Goal: Task Accomplishment & Management: Manage account settings

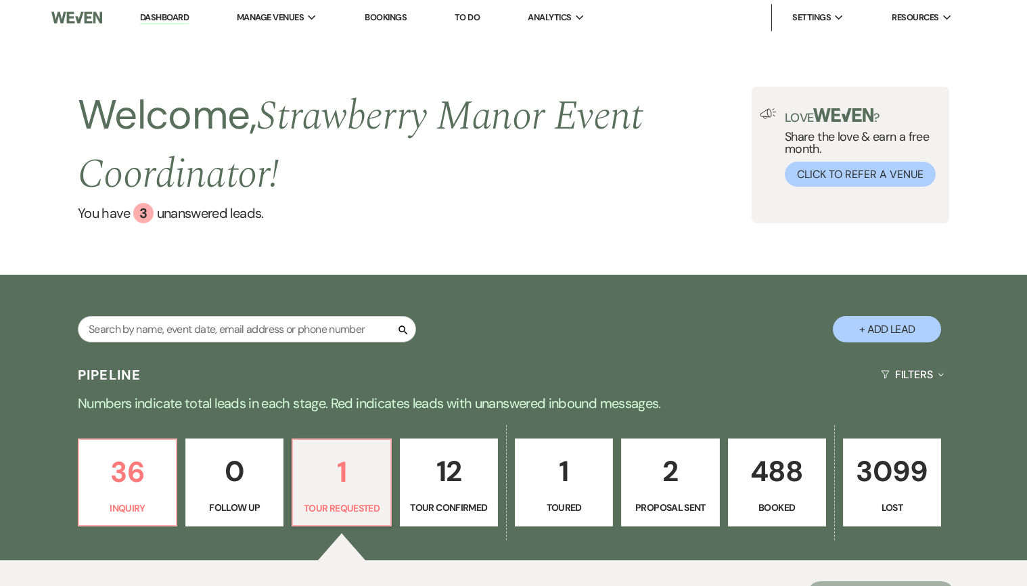
select select "2"
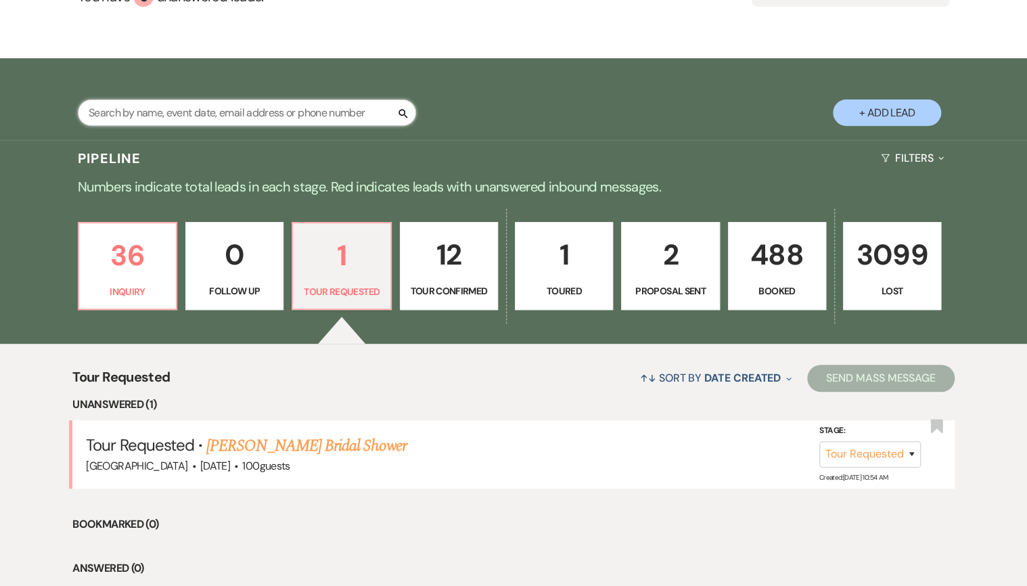
click at [299, 107] on input "text" at bounding box center [247, 112] width 338 height 26
type input "chelzi"
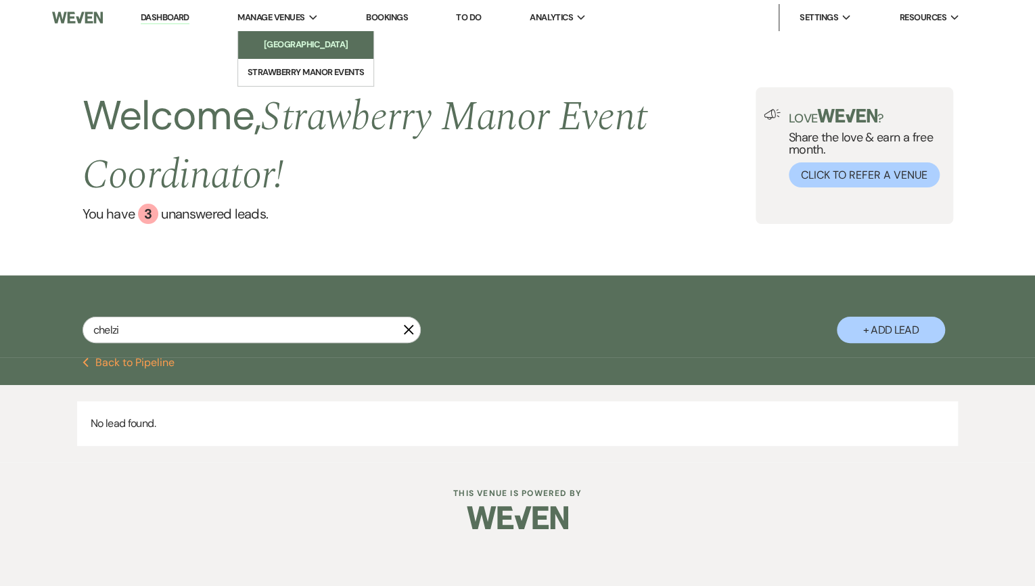
click at [305, 35] on link "[GEOGRAPHIC_DATA]" at bounding box center [305, 44] width 135 height 27
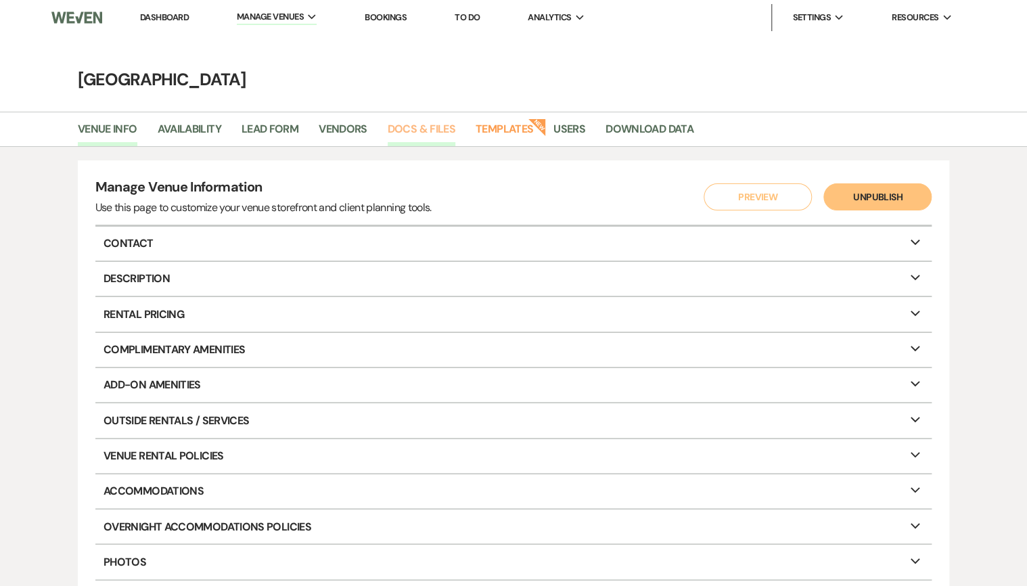
click at [419, 131] on link "Docs & Files" at bounding box center [421, 133] width 68 height 26
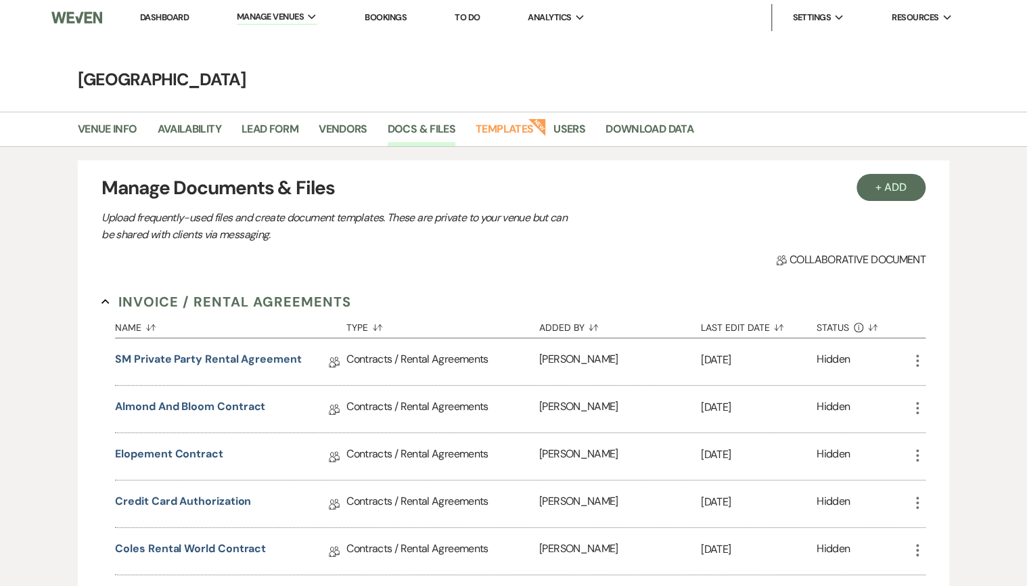
click at [163, 18] on link "Dashboard" at bounding box center [164, 16] width 49 height 11
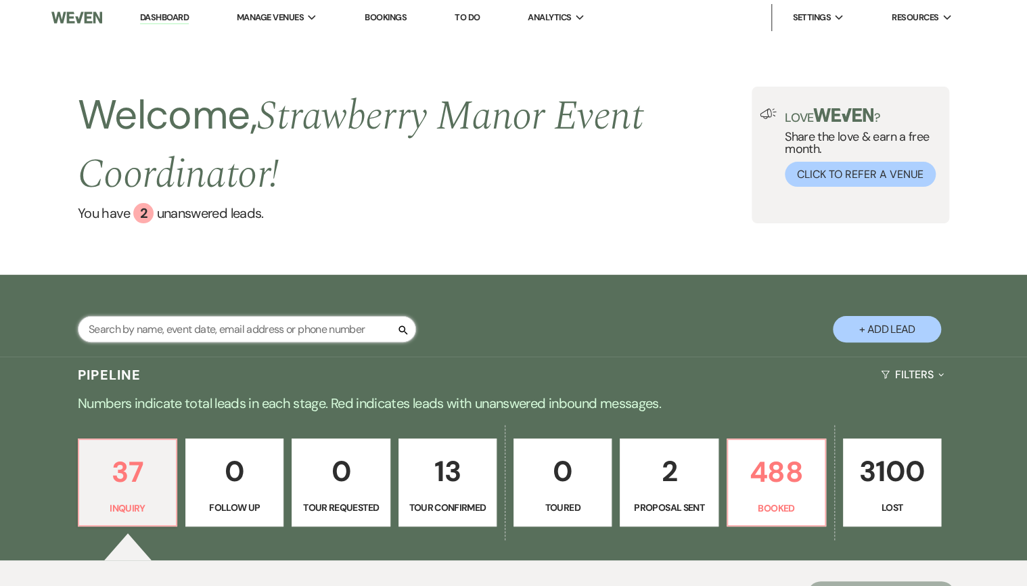
click at [174, 335] on input "text" at bounding box center [247, 329] width 338 height 26
type input "[PERSON_NAME]"
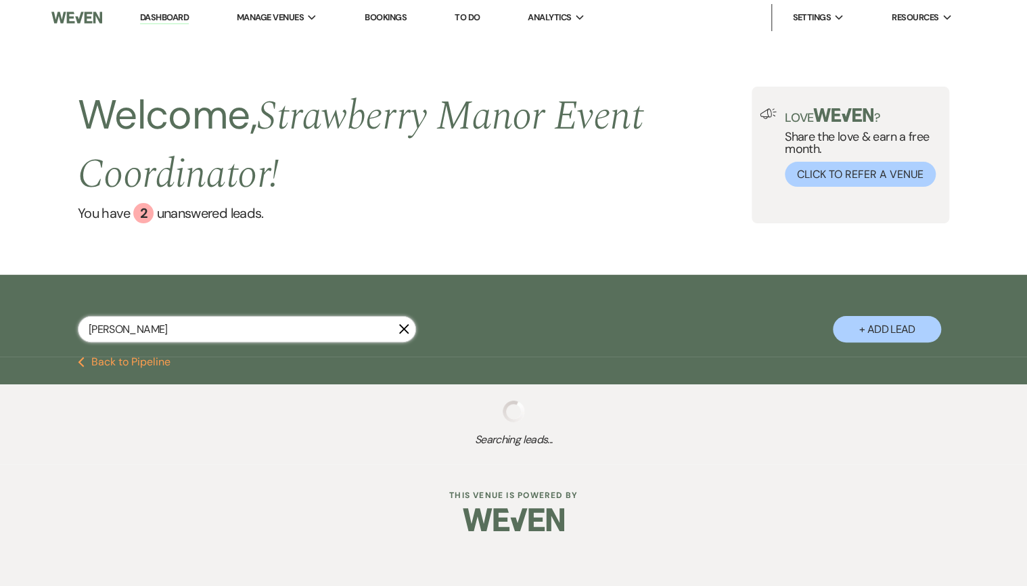
select select "8"
select select "5"
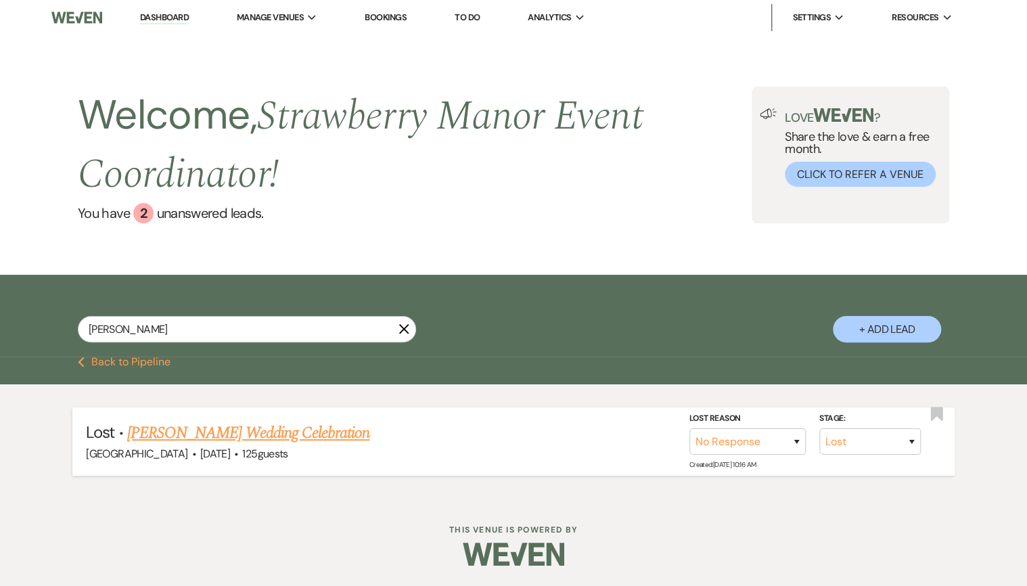
click at [189, 440] on link "[PERSON_NAME] Wedding Celebration" at bounding box center [248, 433] width 242 height 24
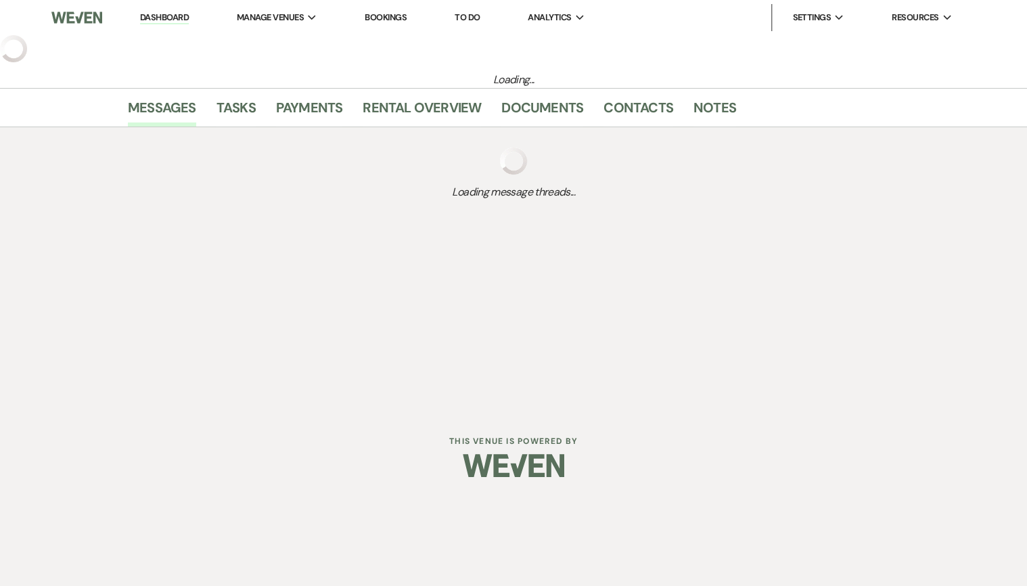
select select "8"
select select "5"
select select "20"
select select "13"
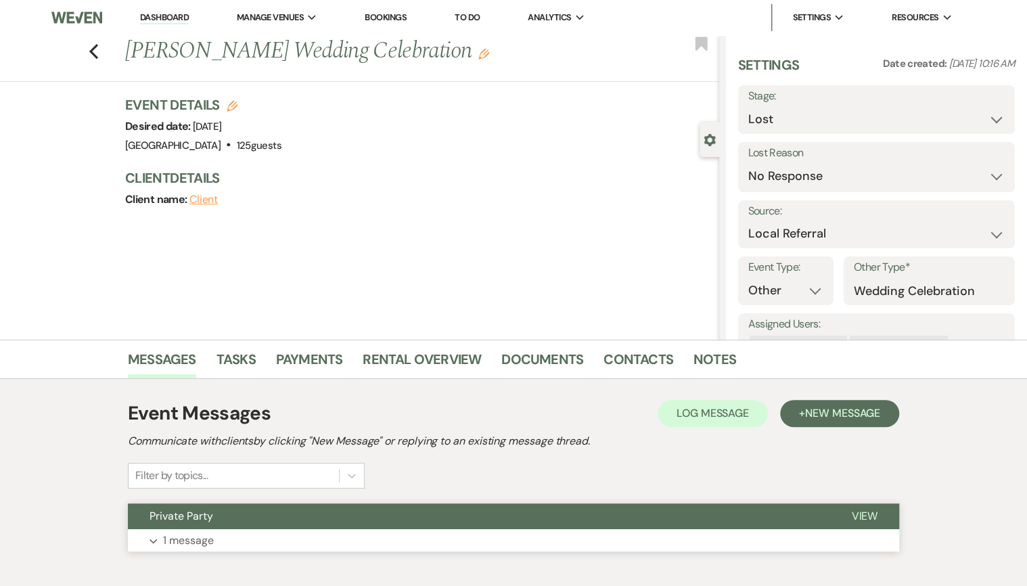
click at [269, 523] on button "Private Party" at bounding box center [478, 516] width 701 height 26
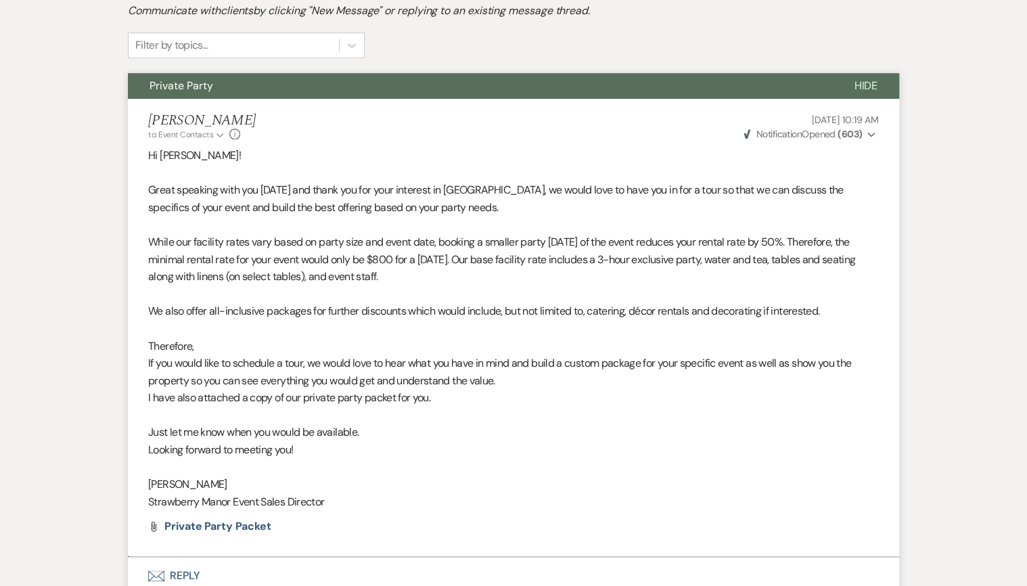
scroll to position [329, 0]
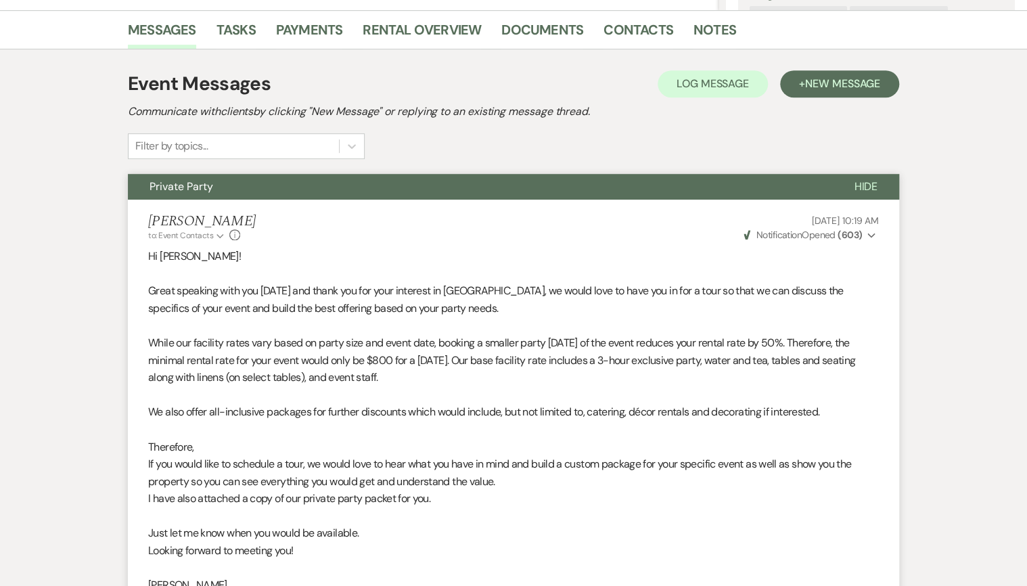
drag, startPoint x: 620, startPoint y: 72, endPoint x: 618, endPoint y: 60, distance: 11.7
click at [619, 70] on div "Event Messages Log Log Message + New Message Communicate with clients by clicki…" at bounding box center [513, 382] width 771 height 639
click at [615, 34] on link "Contacts" at bounding box center [638, 34] width 70 height 30
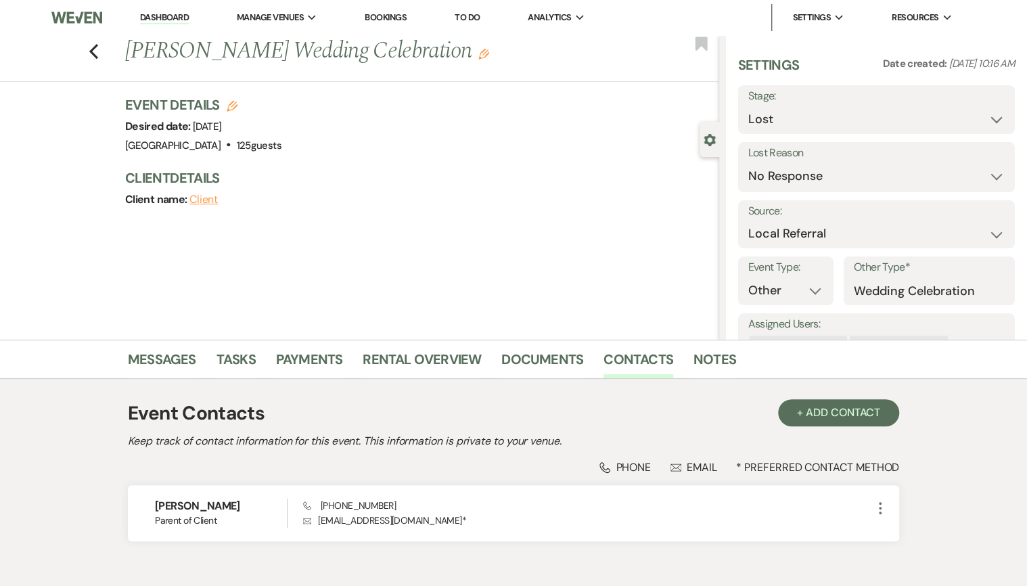
click at [151, 16] on link "Dashboard" at bounding box center [164, 17] width 49 height 13
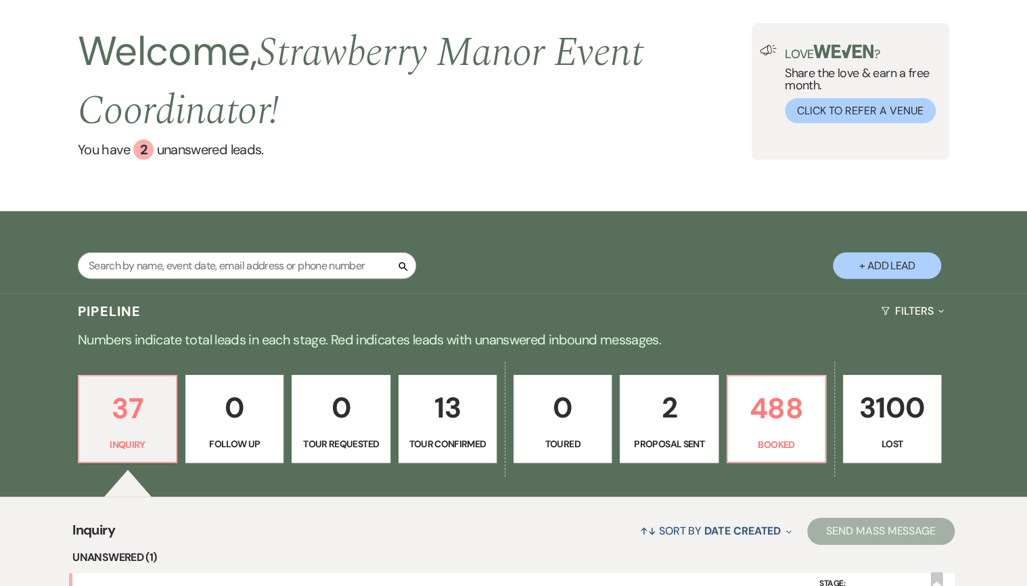
scroll to position [162, 0]
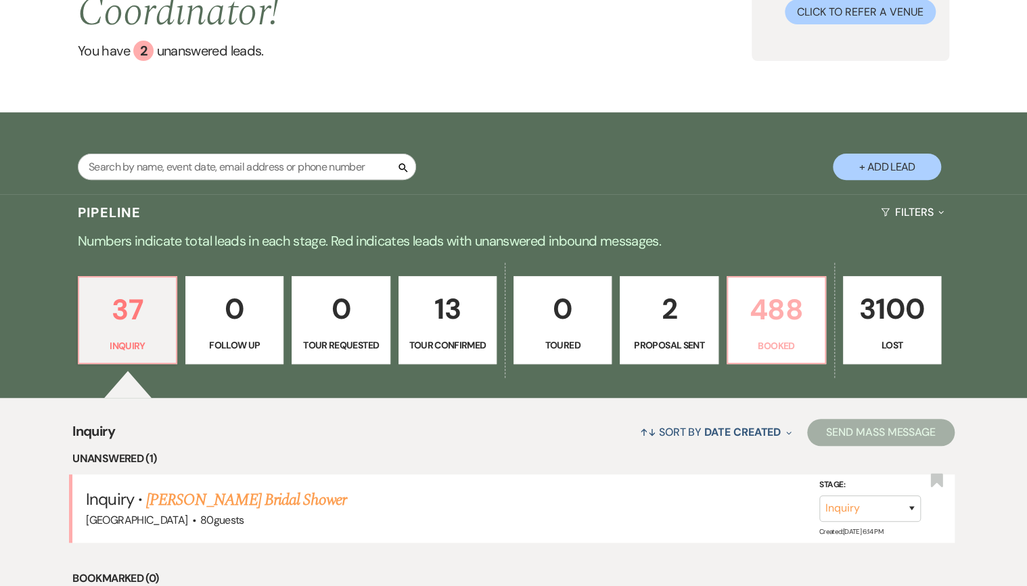
click at [797, 319] on p "488" at bounding box center [776, 309] width 80 height 45
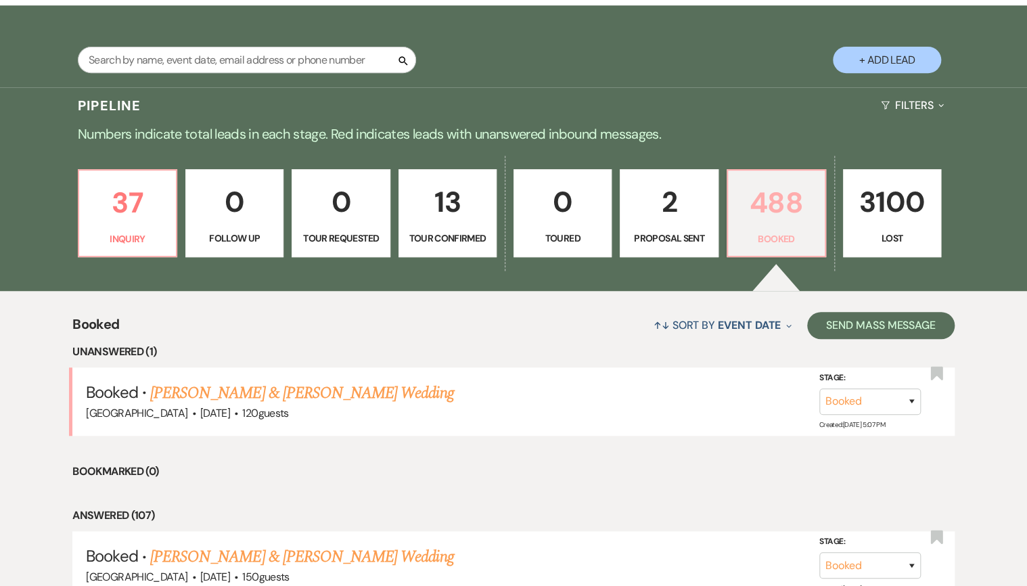
scroll to position [270, 0]
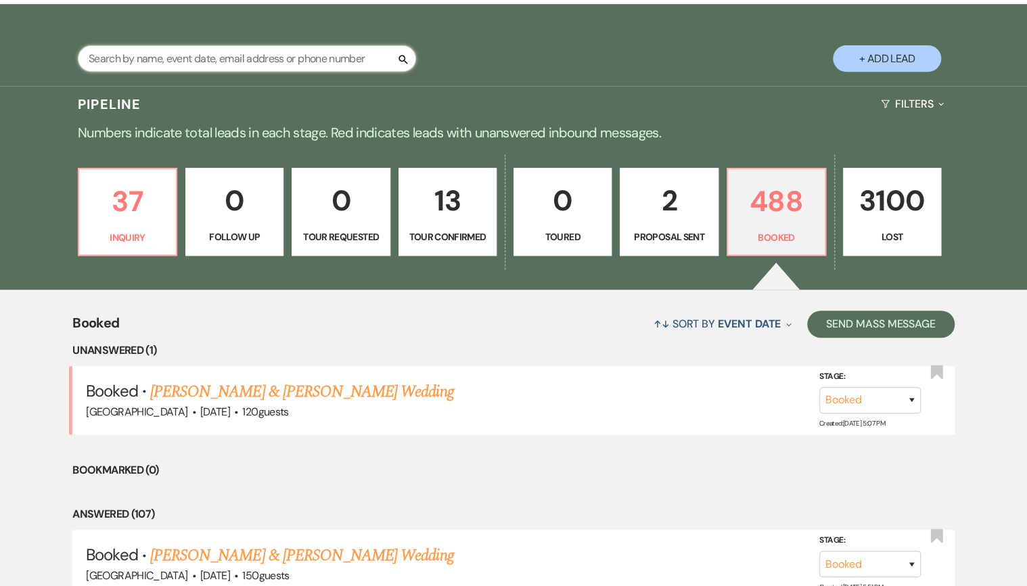
click at [138, 62] on input "text" at bounding box center [247, 58] width 338 height 26
type input "alyssa"
select select "8"
select select "5"
select select "8"
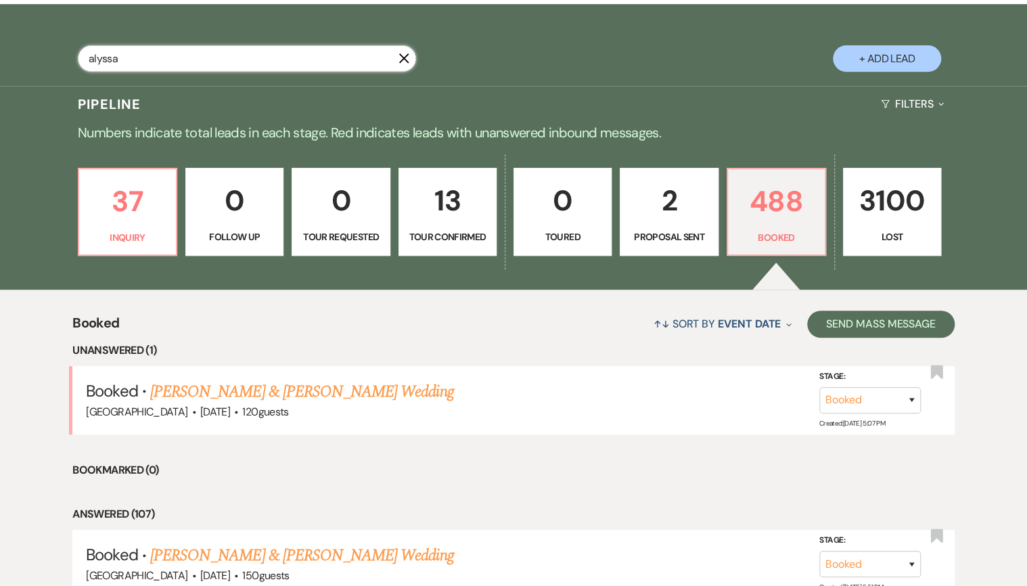
select select "5"
select select "8"
select select "5"
select select "8"
select select "5"
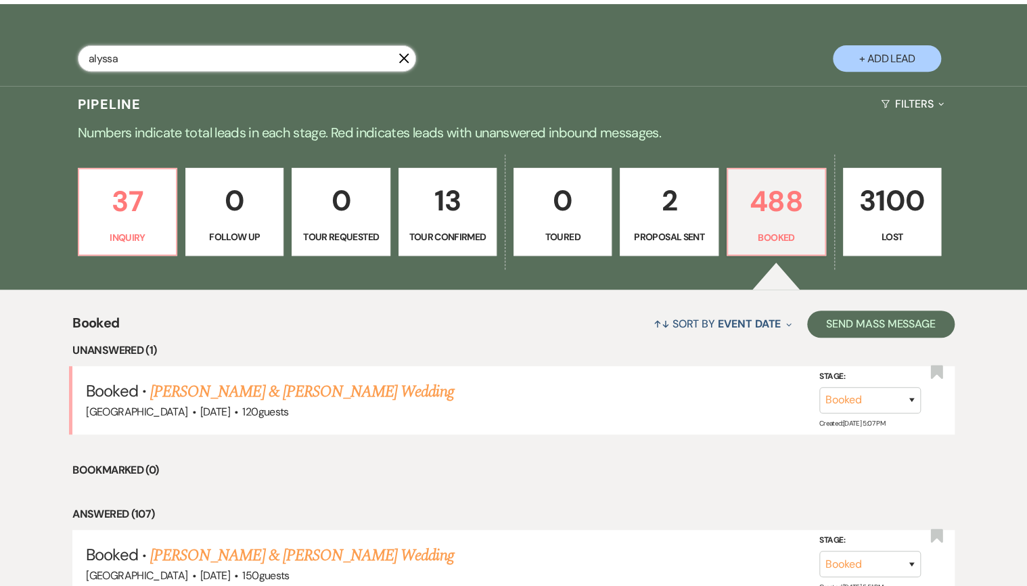
select select "8"
select select "5"
select select "8"
select select "5"
select select "8"
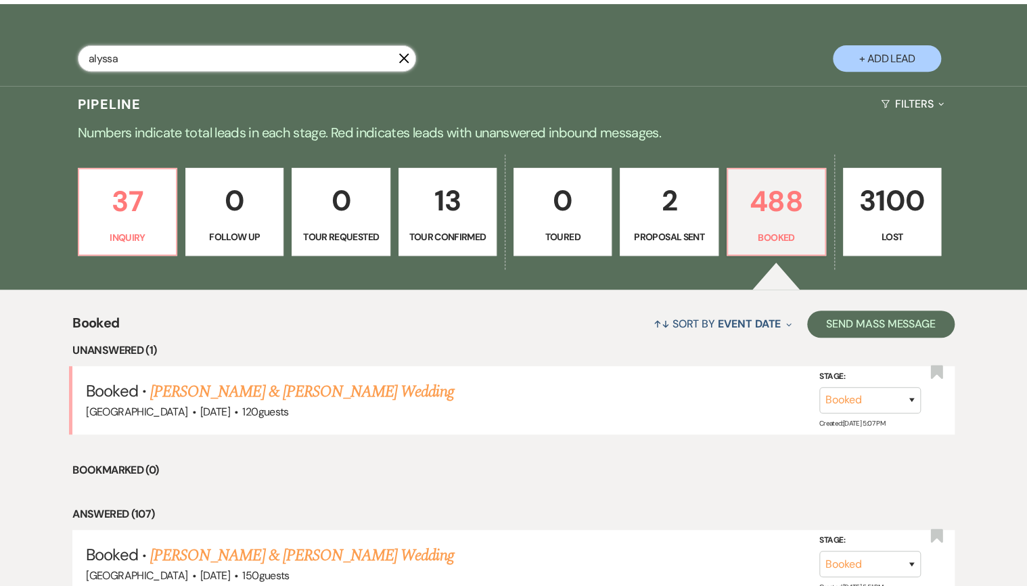
select select "5"
select select "8"
select select "6"
select select "8"
select select "5"
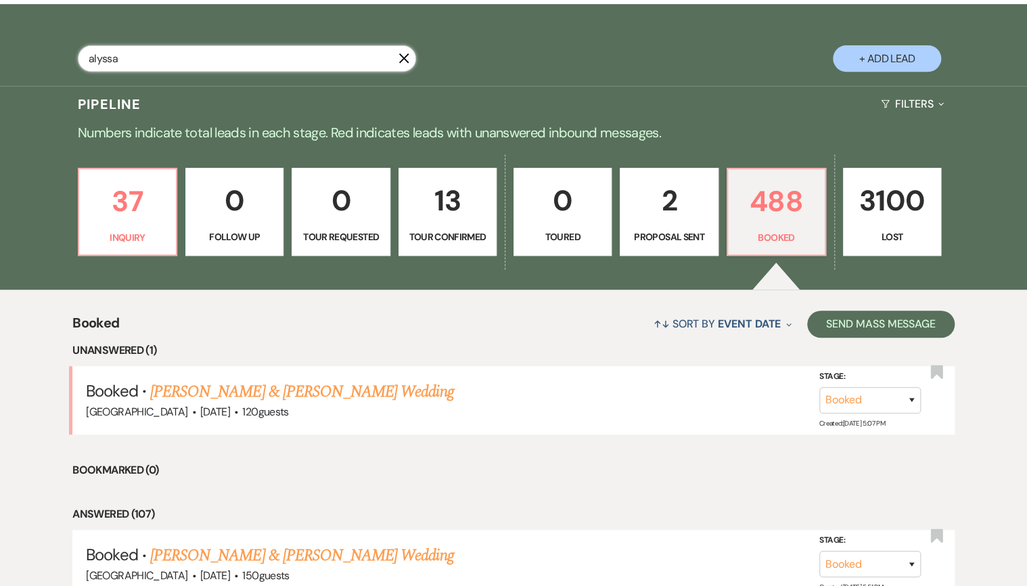
select select "8"
select select "5"
select select "8"
select select "5"
select select "8"
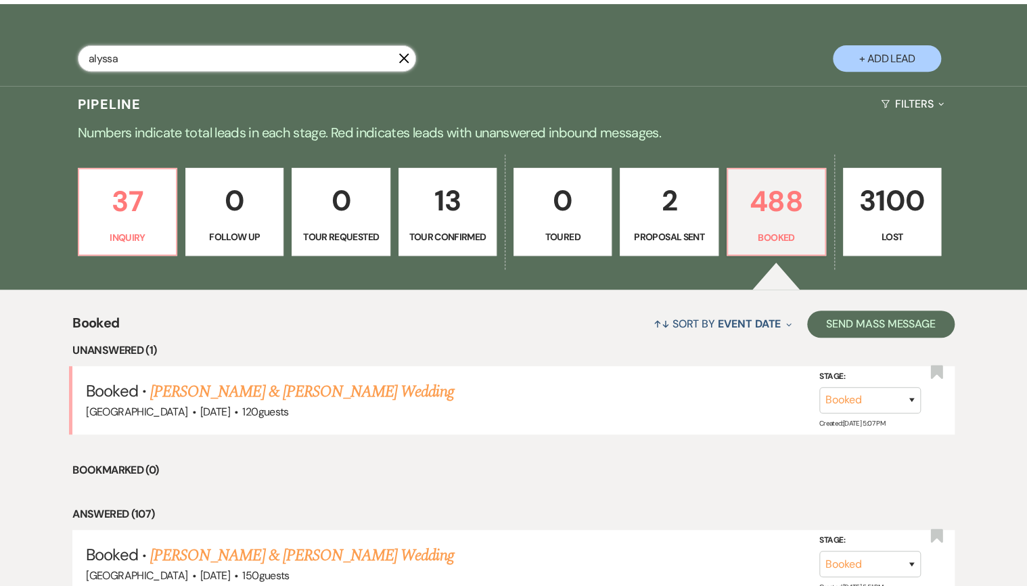
select select "5"
select select "8"
select select "5"
select select "8"
select select "5"
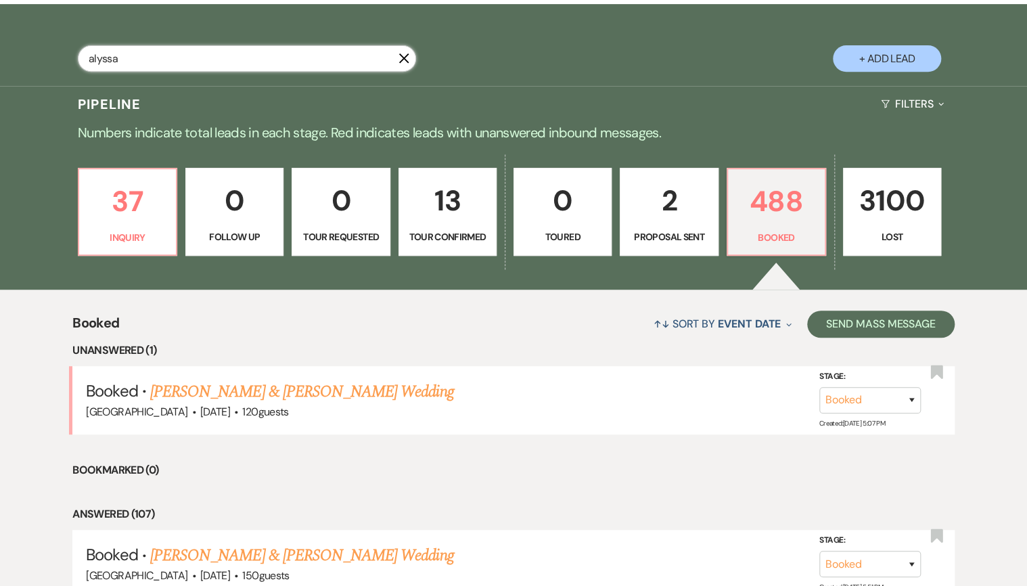
select select "8"
select select "5"
select select "8"
select select "5"
select select "8"
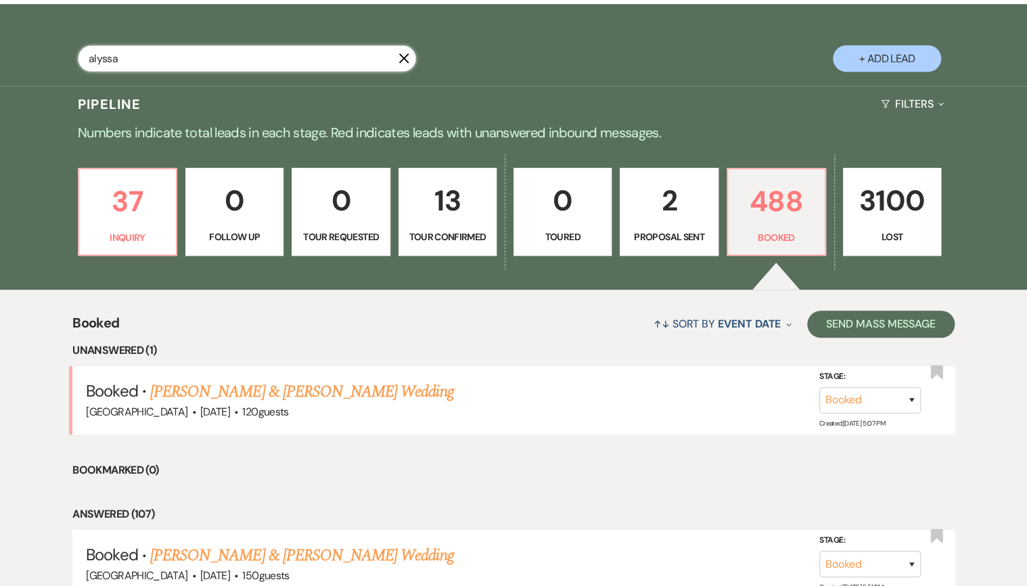
select select "5"
select select "8"
select select "5"
select select "8"
select select "5"
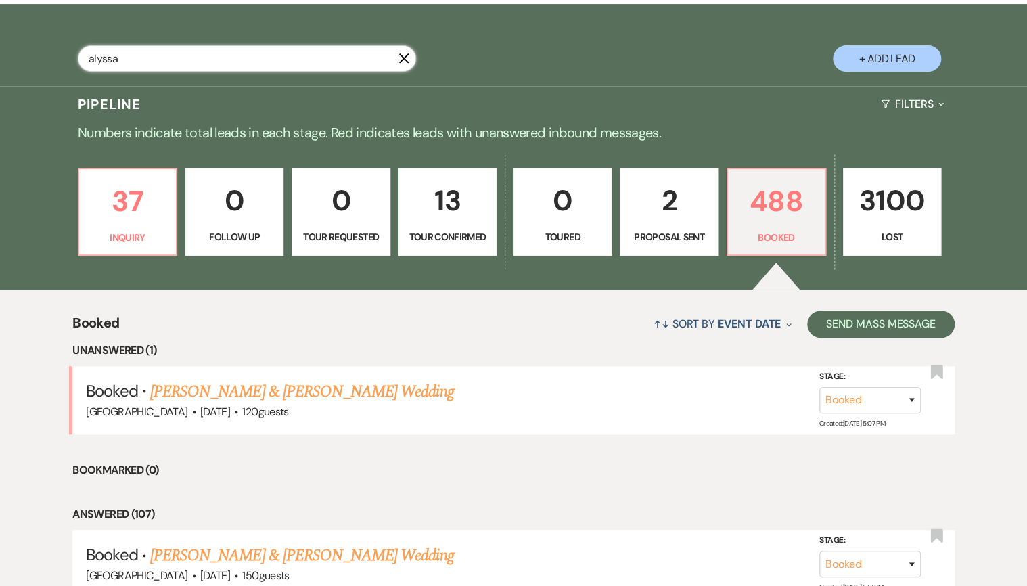
select select "8"
select select "5"
select select "8"
select select "5"
select select "8"
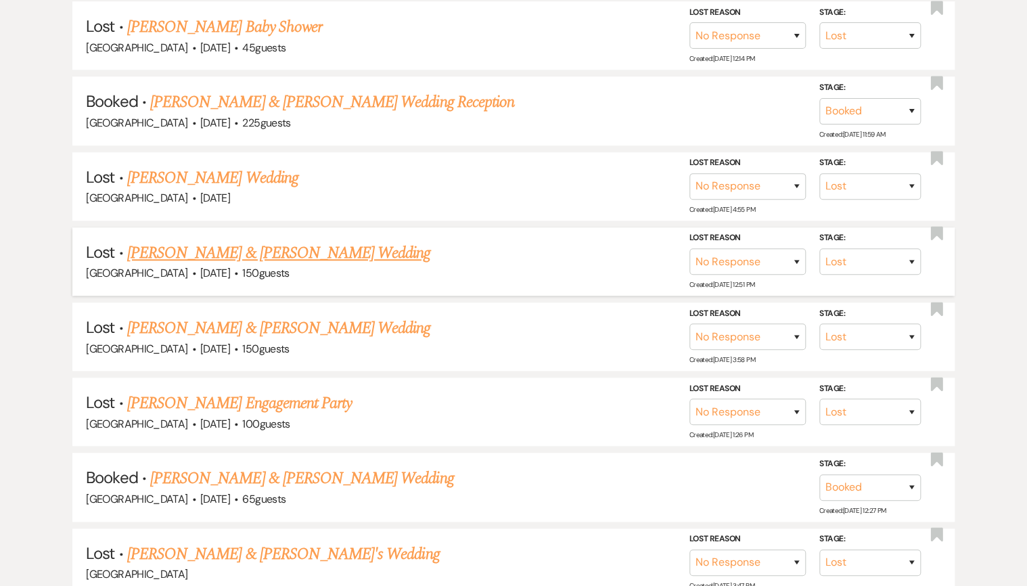
scroll to position [433, 0]
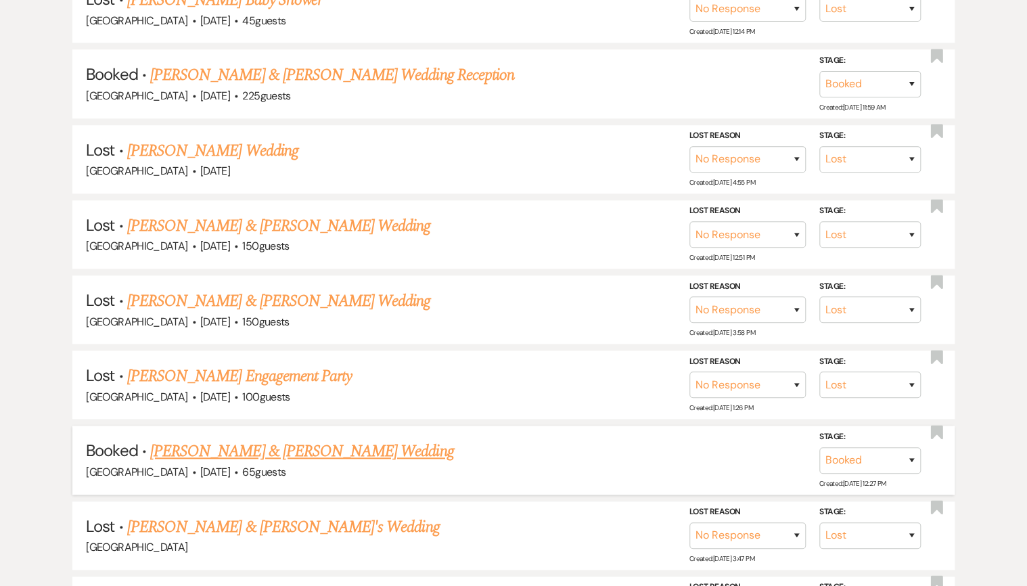
click at [200, 444] on link "[PERSON_NAME] & [PERSON_NAME] Wedding" at bounding box center [301, 451] width 303 height 24
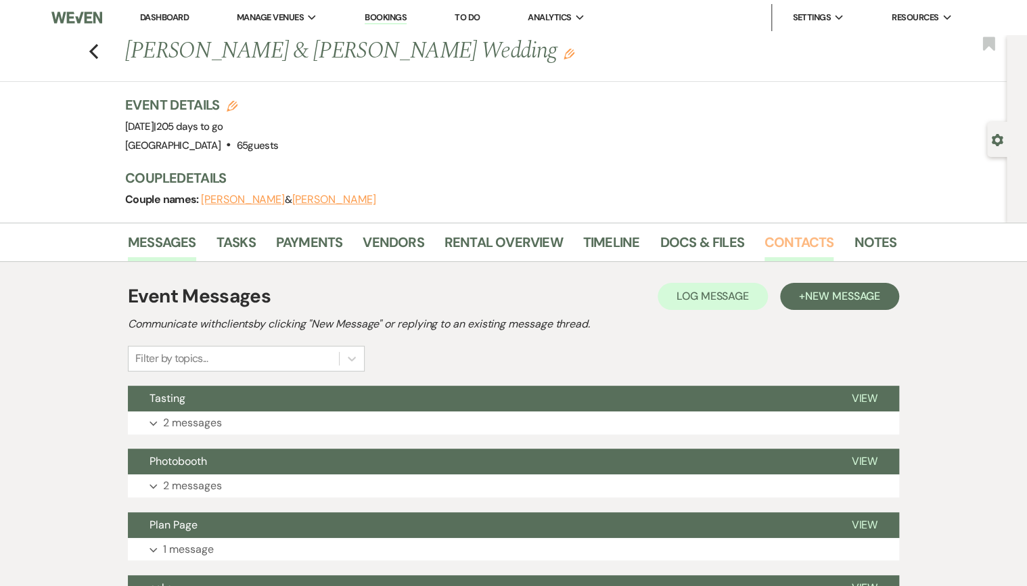
click at [789, 243] on link "Contacts" at bounding box center [799, 246] width 70 height 30
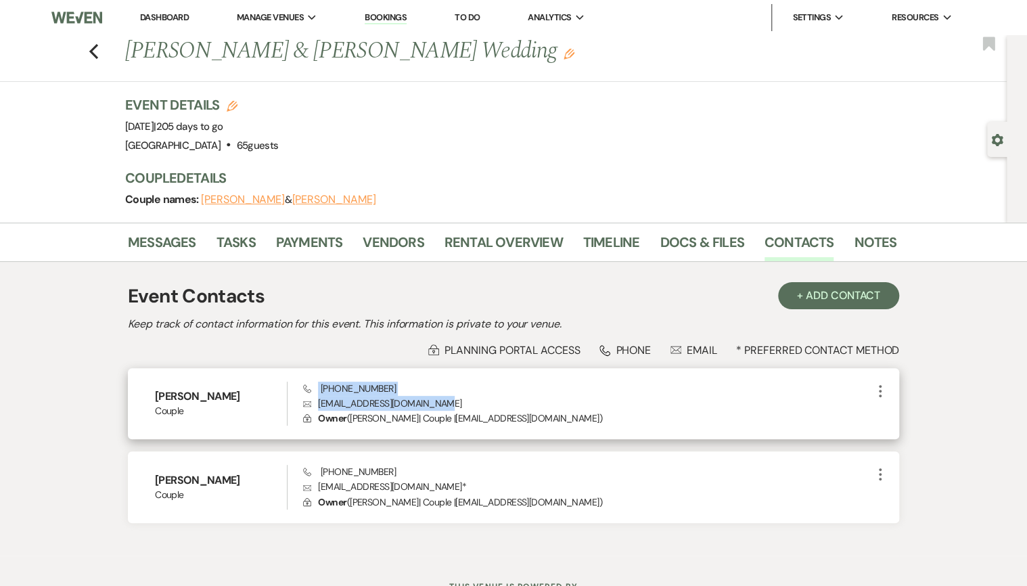
drag, startPoint x: 318, startPoint y: 385, endPoint x: 438, endPoint y: 398, distance: 121.1
click at [438, 398] on div "Phone [PHONE_NUMBER] Envelope [EMAIL_ADDRESS][DOMAIN_NAME] Lock Owner ( [PERSON…" at bounding box center [587, 403] width 569 height 45
drag, startPoint x: 438, startPoint y: 398, endPoint x: 408, endPoint y: 400, distance: 29.8
copy div "[PHONE_NUMBER] Envelope [EMAIL_ADDRESS][DOMAIN_NAME]"
